Goal: Task Accomplishment & Management: Manage account settings

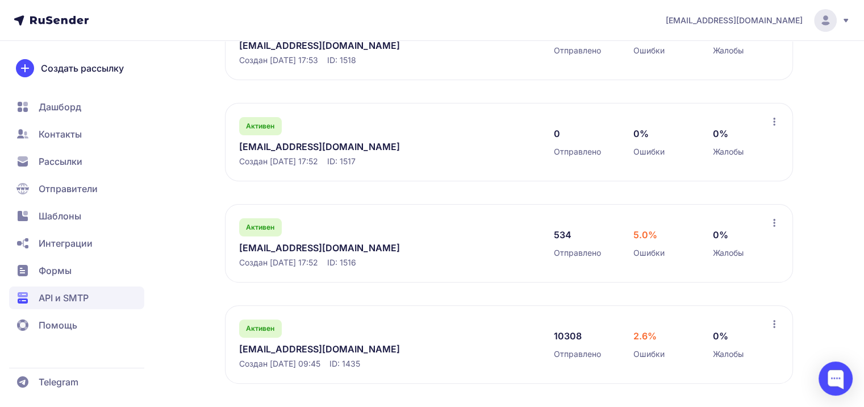
scroll to position [275, 0]
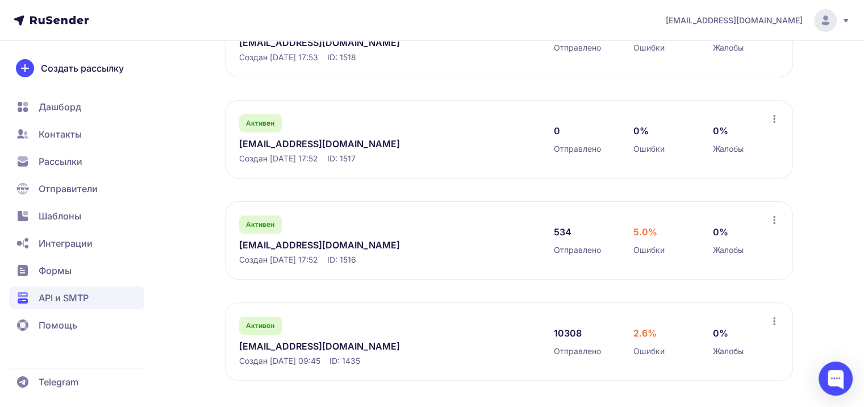
click at [282, 345] on link "[EMAIL_ADDRESS][DOMAIN_NAME]" at bounding box center [355, 346] width 233 height 14
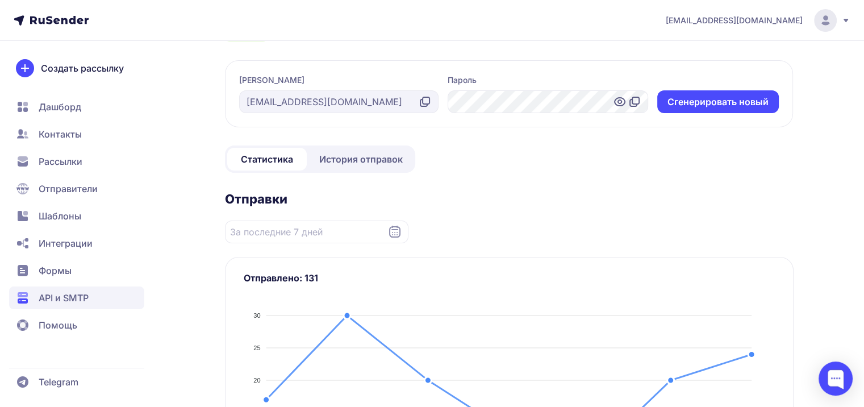
scroll to position [48, 0]
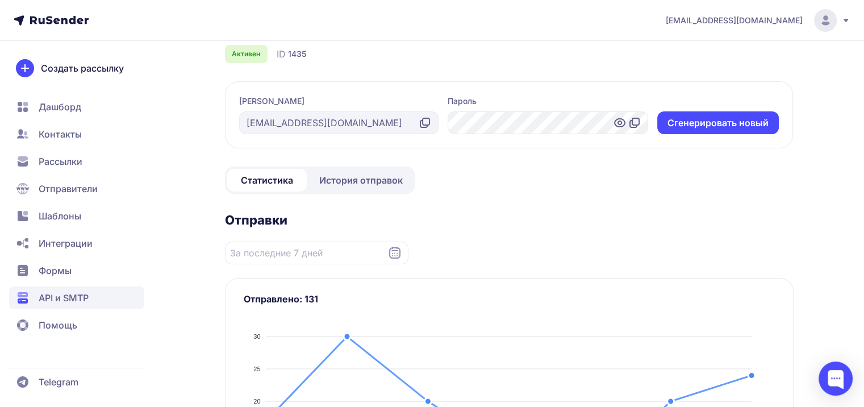
click at [348, 184] on span "История отправок" at bounding box center [361, 180] width 84 height 14
